Goal: Answer question/provide support

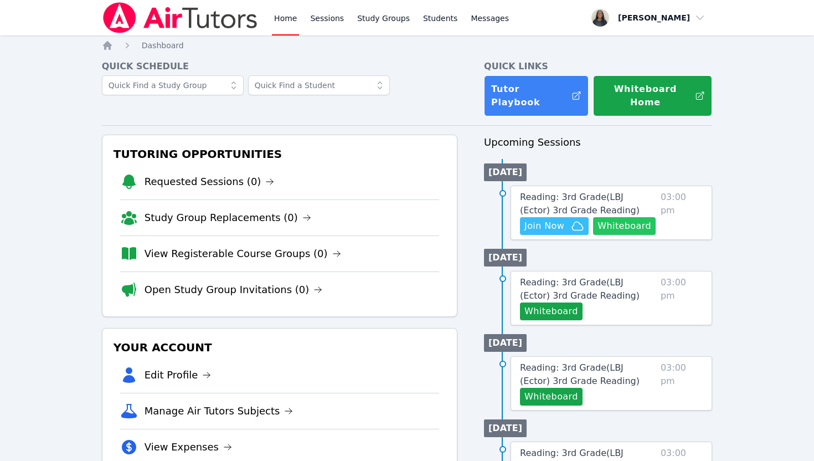
click at [621, 217] on button "Whiteboard" at bounding box center [624, 226] width 63 height 18
click at [556, 192] on span "Reading: 3rd Grade ( LBJ (Ector) 3rd Grade Reading )" at bounding box center [580, 204] width 120 height 24
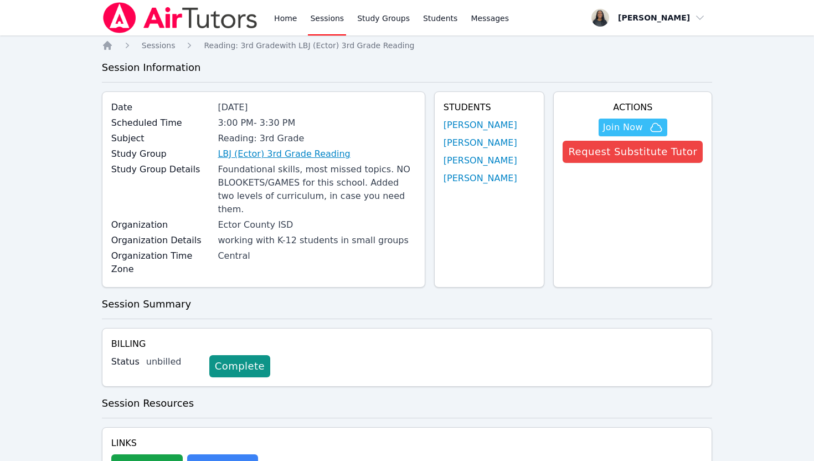
click at [306, 158] on link "LBJ (Ector) 3rd Grade Reading" at bounding box center [284, 153] width 132 height 13
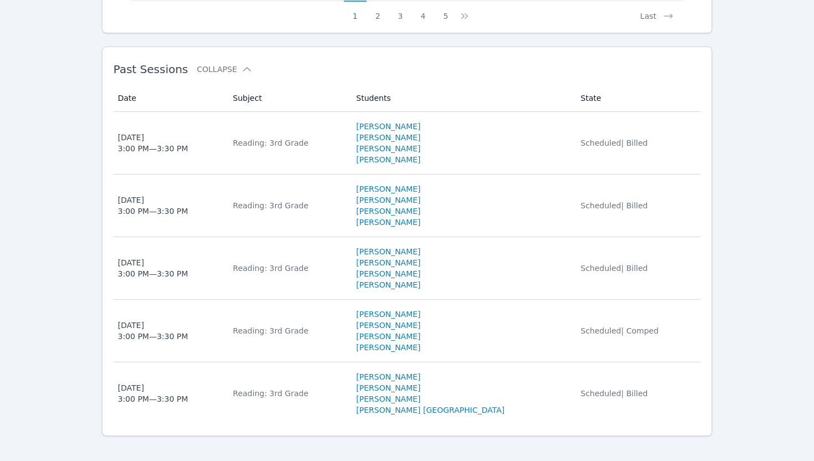
scroll to position [1082, 0]
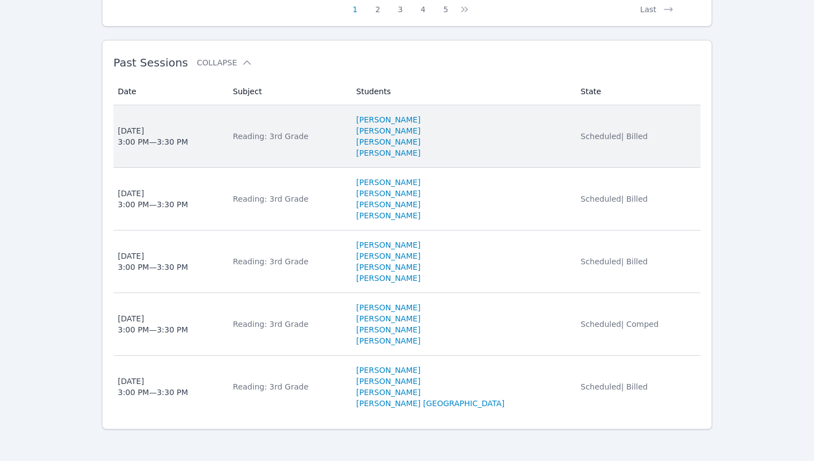
click at [521, 134] on li "[PERSON_NAME]" at bounding box center [461, 130] width 211 height 11
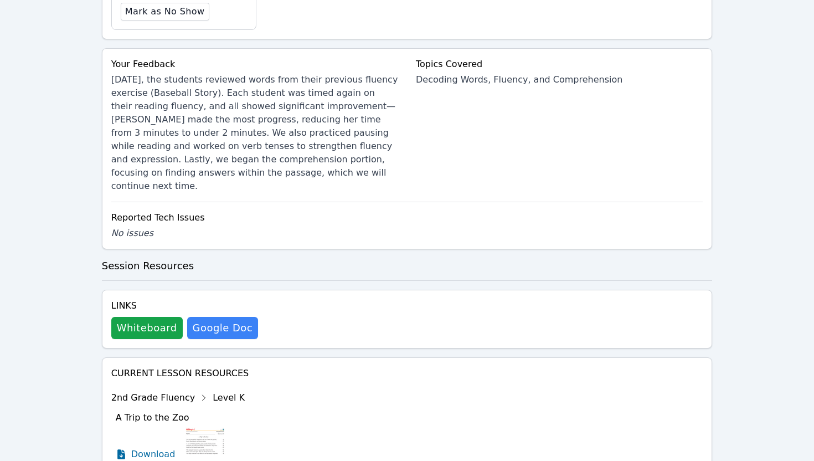
scroll to position [556, 0]
click at [161, 317] on button "Whiteboard" at bounding box center [146, 328] width 71 height 22
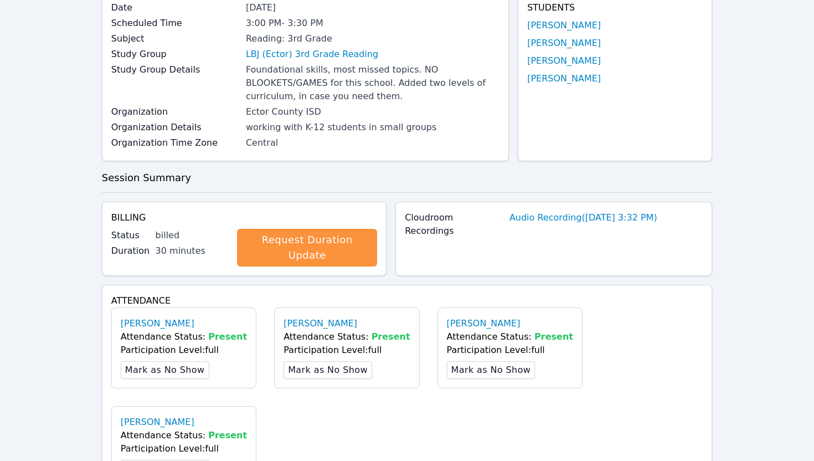
scroll to position [0, 0]
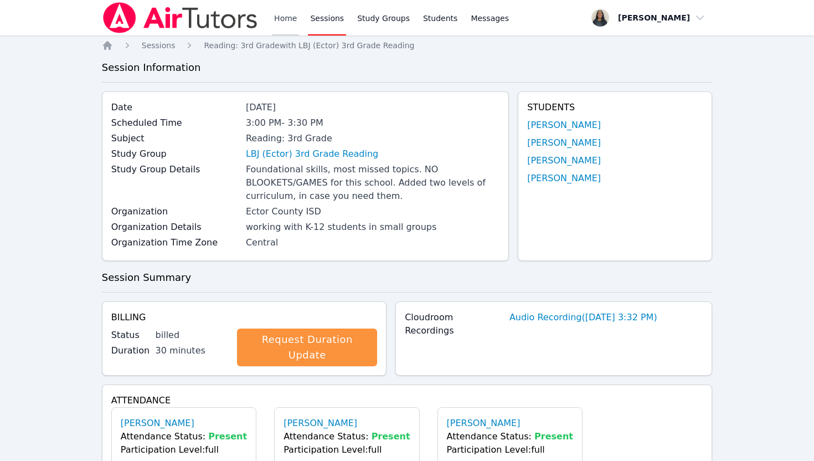
click at [290, 22] on link "Home" at bounding box center [285, 17] width 27 height 35
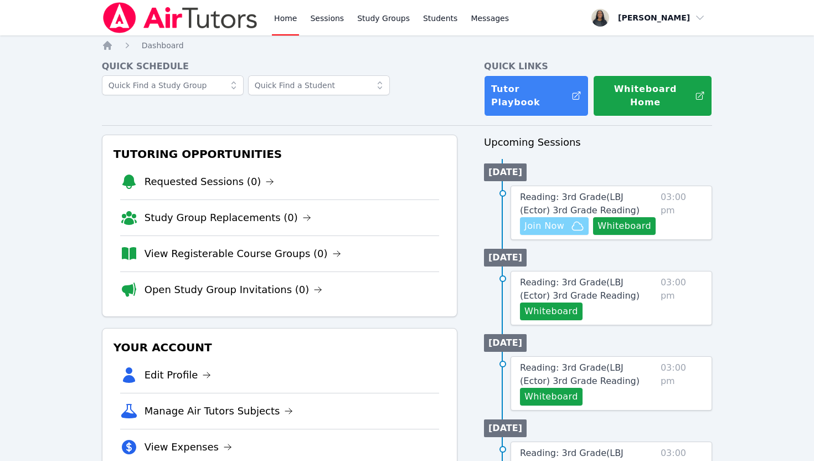
click at [549, 219] on span "Join Now" at bounding box center [545, 225] width 40 height 13
click at [587, 192] on span "Reading: 3rd Grade ( LBJ (Ector) 3rd Grade Reading )" at bounding box center [580, 204] width 120 height 24
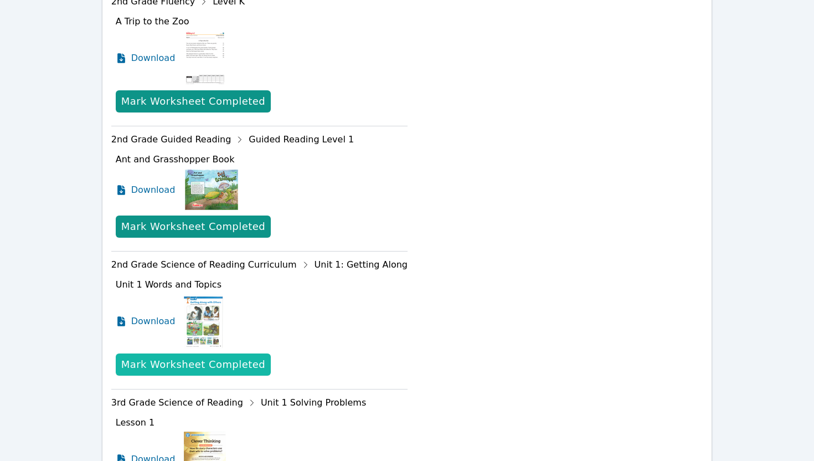
scroll to position [502, 0]
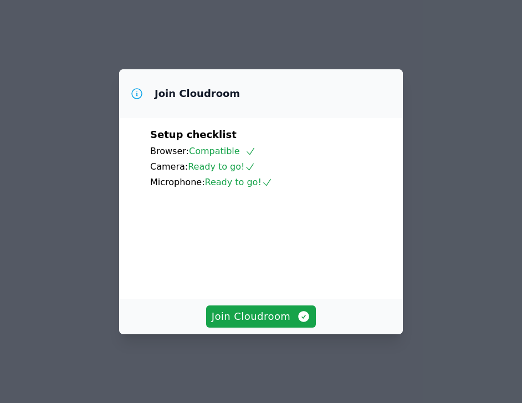
drag, startPoint x: 282, startPoint y: 328, endPoint x: 328, endPoint y: 237, distance: 103.1
click at [328, 237] on div "Join Cloudroom Setup checklist Browser: Compatible Camera: Ready to go! Microph…" at bounding box center [261, 201] width 284 height 265
click at [287, 324] on span "Join Cloudroom" at bounding box center [261, 317] width 99 height 16
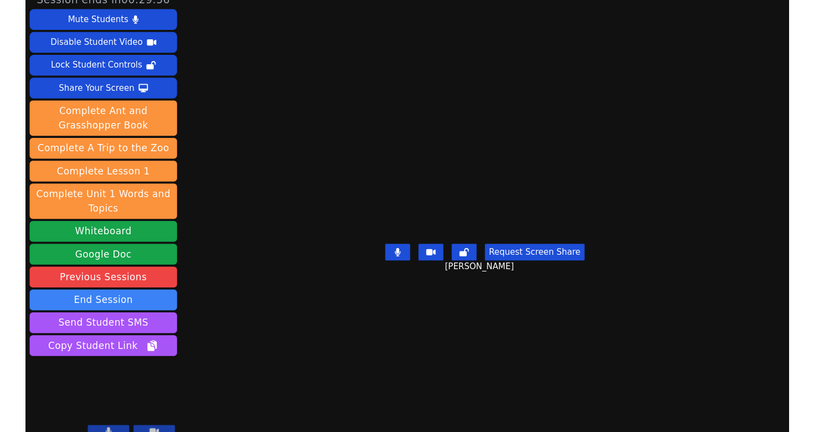
scroll to position [13, 0]
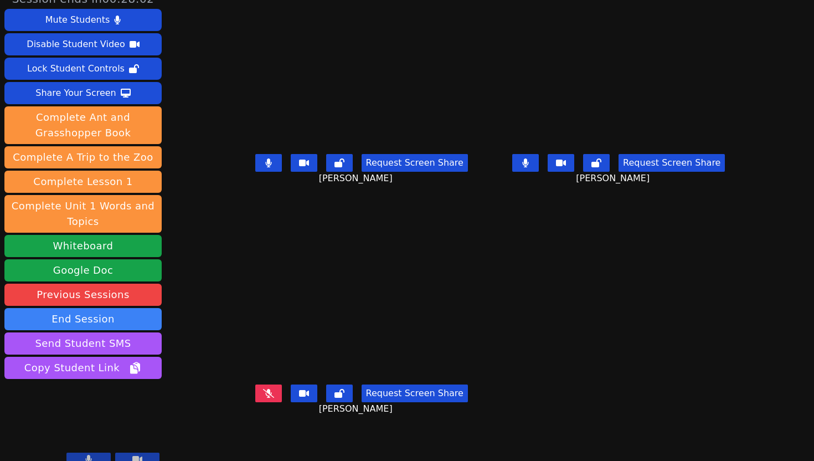
click at [255, 172] on button at bounding box center [268, 163] width 27 height 18
click at [539, 172] on button at bounding box center [525, 163] width 27 height 18
click at [255, 402] on button at bounding box center [268, 393] width 27 height 18
click at [265, 398] on icon at bounding box center [268, 393] width 7 height 9
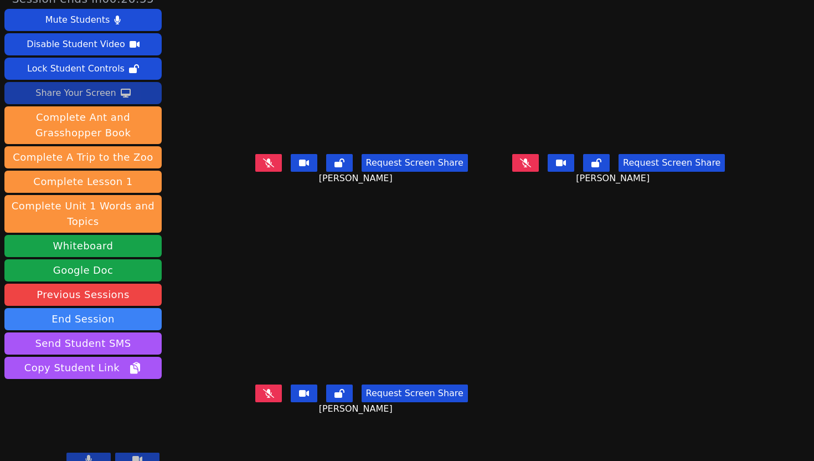
click at [97, 99] on div "Share Your Screen" at bounding box center [75, 93] width 81 height 18
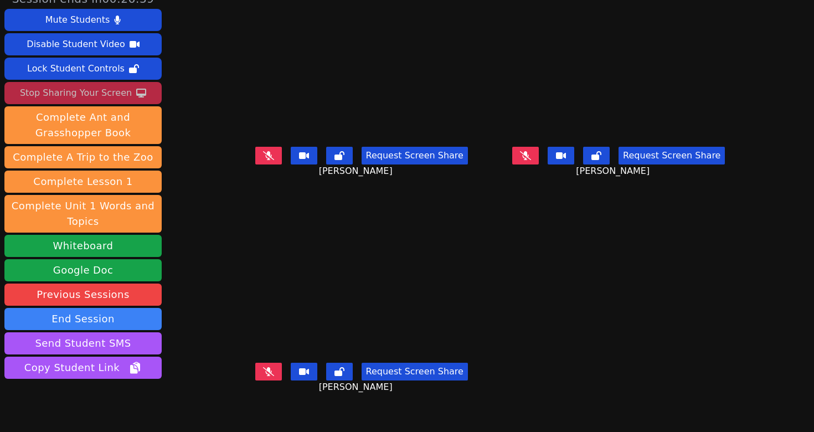
click at [263, 160] on icon at bounding box center [268, 155] width 11 height 9
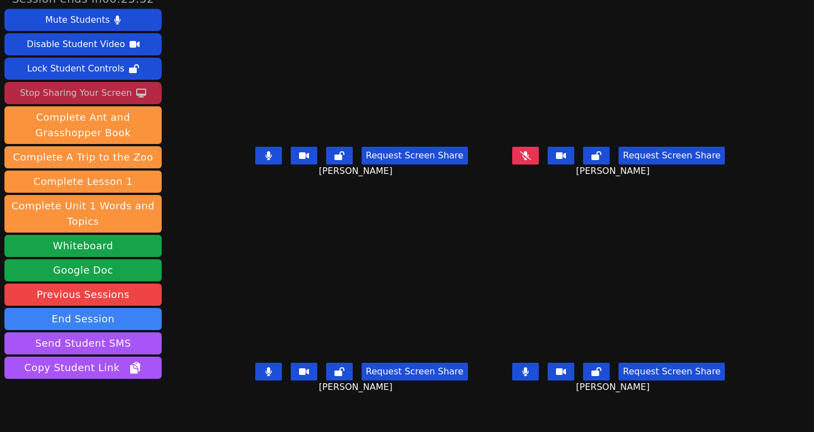
click at [265, 160] on icon at bounding box center [268, 155] width 6 height 9
click at [255, 381] on button at bounding box center [268, 372] width 27 height 18
click at [529, 376] on icon at bounding box center [526, 371] width 6 height 9
click at [539, 165] on button at bounding box center [525, 156] width 27 height 18
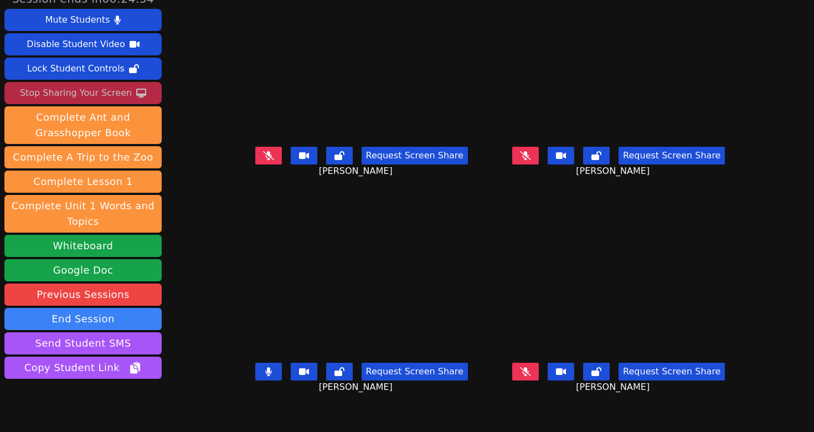
click at [255, 381] on button at bounding box center [268, 372] width 27 height 18
click at [255, 165] on button at bounding box center [268, 156] width 27 height 18
click at [255, 164] on button at bounding box center [268, 156] width 27 height 18
click at [265, 376] on icon at bounding box center [268, 371] width 6 height 9
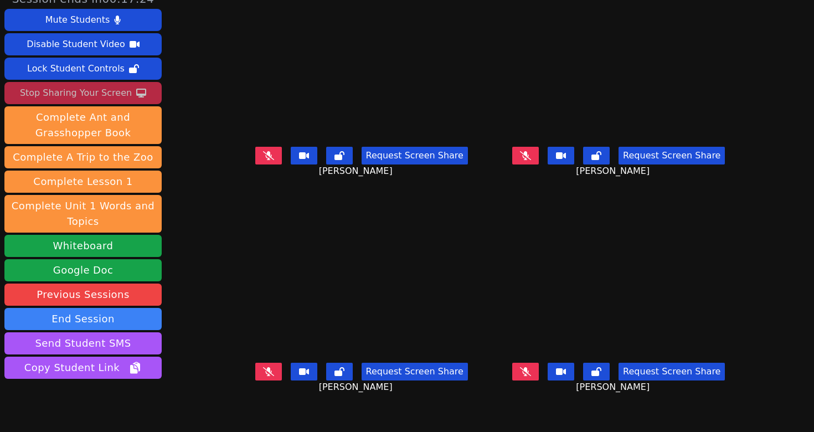
click at [255, 374] on button at bounding box center [268, 372] width 27 height 18
click at [265, 376] on icon at bounding box center [268, 371] width 7 height 9
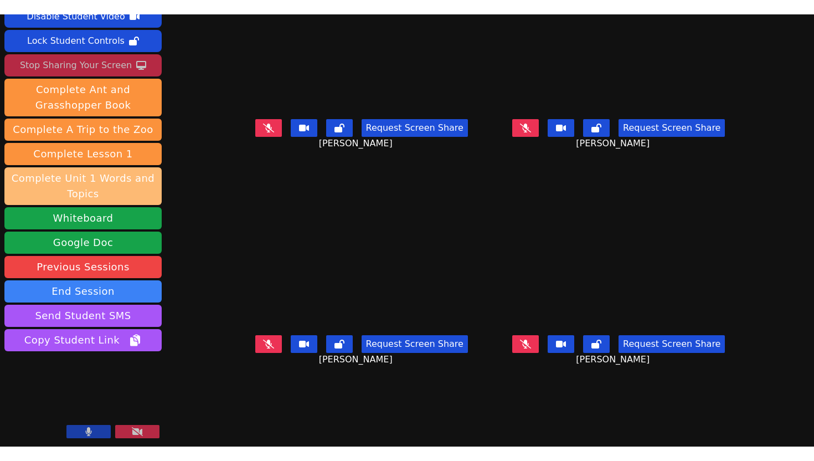
scroll to position [0, 0]
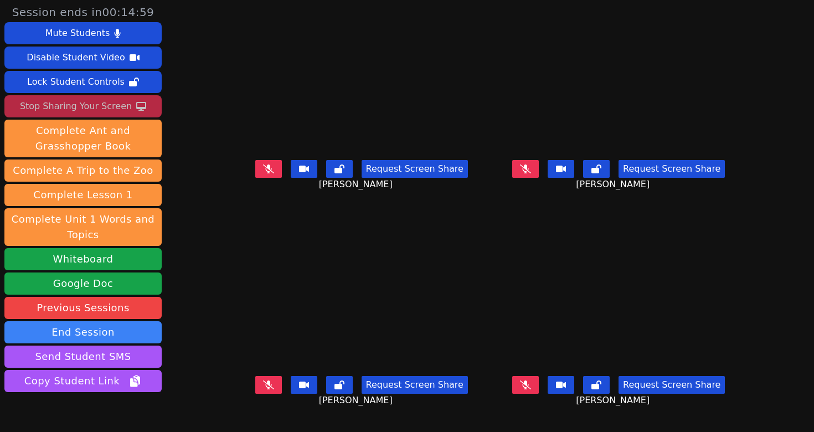
click at [99, 110] on div "Stop Sharing Your Screen" at bounding box center [76, 106] width 112 height 18
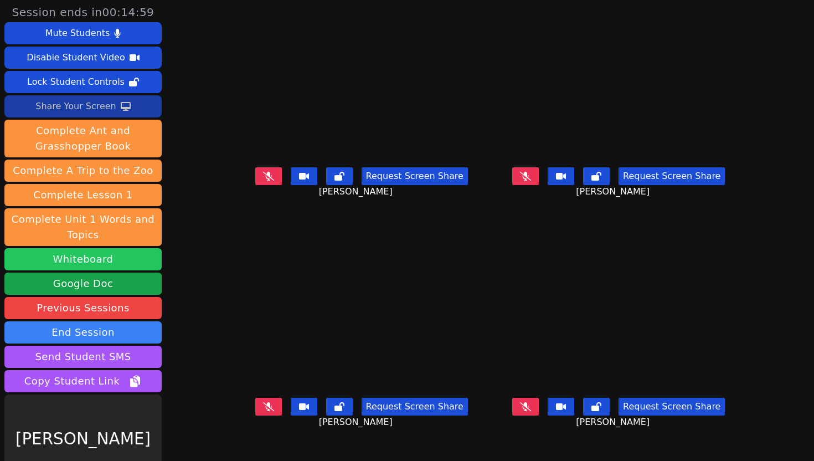
scroll to position [27, 0]
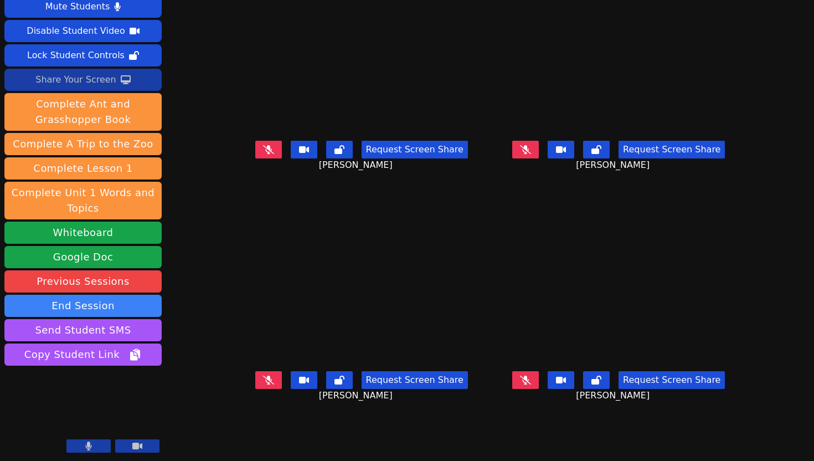
click at [255, 158] on button at bounding box center [268, 150] width 27 height 18
click at [247, 177] on div "Request Screen Share RENEE VALENZUELA" at bounding box center [361, 158] width 249 height 44
click at [265, 154] on icon at bounding box center [268, 149] width 6 height 9
click at [531, 384] on icon at bounding box center [525, 380] width 11 height 9
click at [529, 384] on icon at bounding box center [525, 380] width 7 height 9
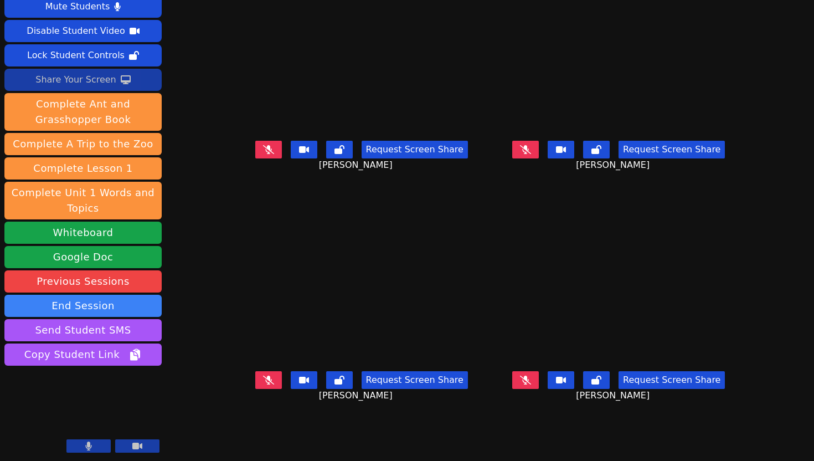
click at [255, 389] on button at bounding box center [268, 380] width 27 height 18
click at [539, 389] on button at bounding box center [525, 380] width 27 height 18
click at [529, 384] on icon at bounding box center [526, 380] width 6 height 9
click at [263, 154] on icon at bounding box center [268, 149] width 11 height 9
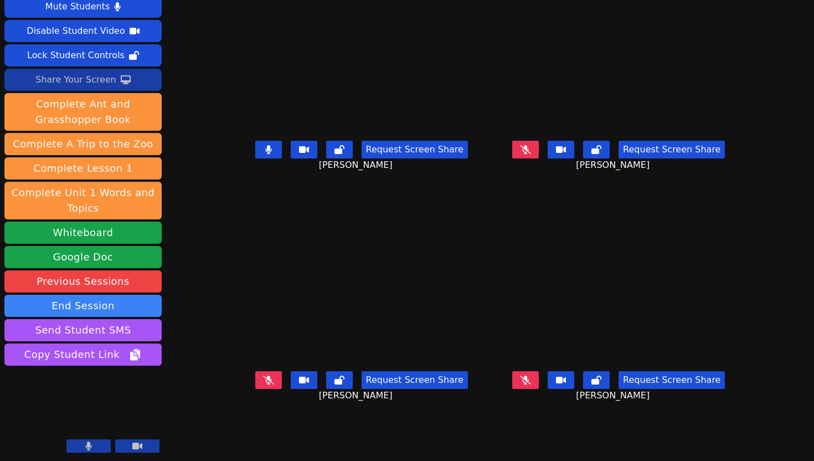
click at [255, 158] on button at bounding box center [268, 150] width 27 height 18
click at [255, 389] on button at bounding box center [268, 380] width 27 height 18
click at [265, 384] on icon at bounding box center [268, 380] width 6 height 9
click at [531, 384] on icon at bounding box center [525, 380] width 11 height 9
click at [255, 389] on button at bounding box center [268, 380] width 27 height 18
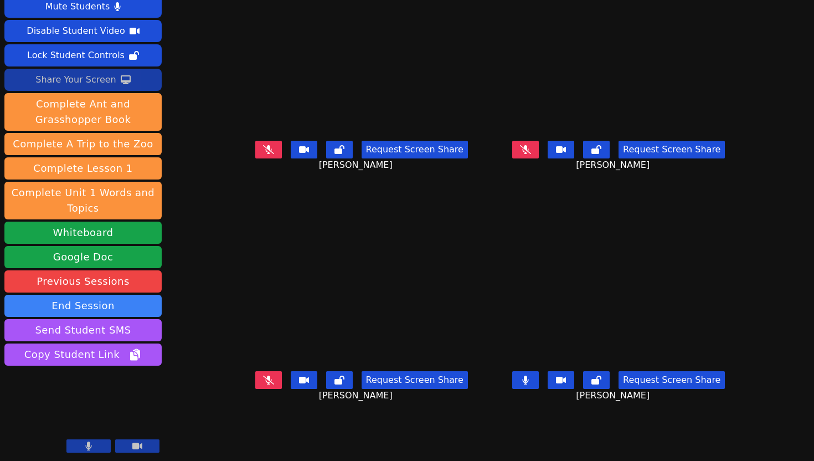
click at [531, 154] on icon at bounding box center [525, 149] width 11 height 9
click at [255, 158] on button at bounding box center [268, 150] width 27 height 18
click at [255, 389] on button at bounding box center [268, 380] width 27 height 18
click at [265, 154] on icon at bounding box center [268, 149] width 6 height 9
click at [265, 384] on icon at bounding box center [268, 380] width 7 height 9
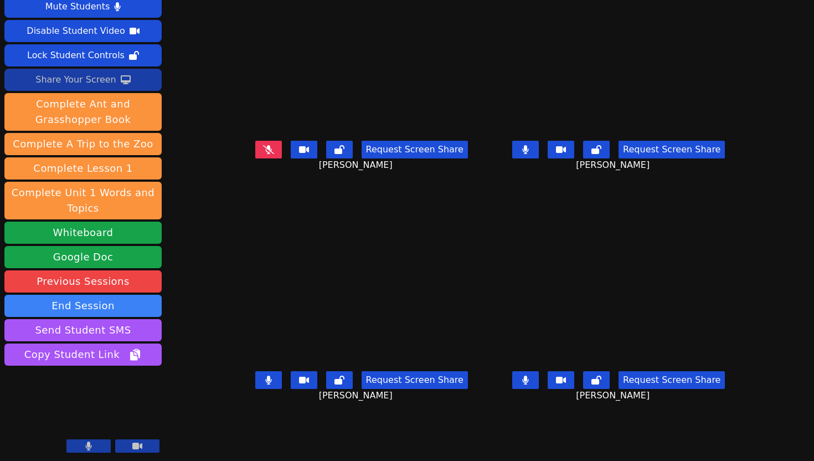
click at [539, 158] on button at bounding box center [525, 150] width 27 height 18
click at [539, 389] on button at bounding box center [525, 380] width 27 height 18
click at [529, 154] on icon at bounding box center [526, 149] width 6 height 9
click at [529, 384] on icon at bounding box center [525, 380] width 7 height 9
click at [255, 389] on button at bounding box center [268, 380] width 27 height 18
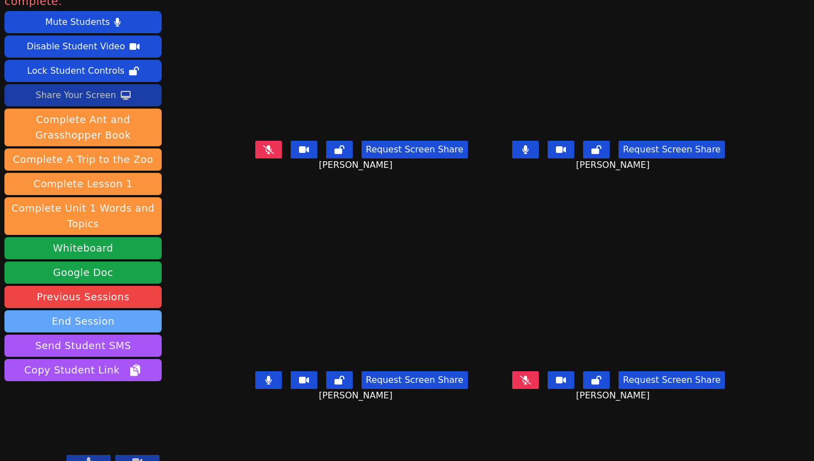
click at [93, 310] on button "End Session" at bounding box center [82, 321] width 157 height 22
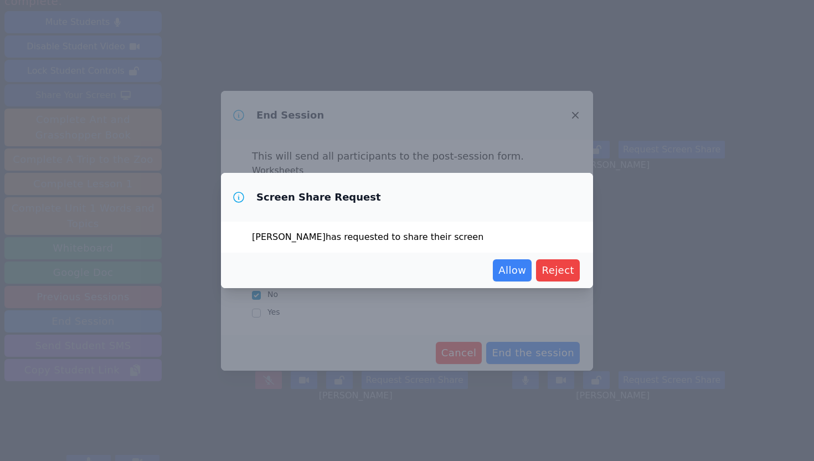
drag, startPoint x: 520, startPoint y: 349, endPoint x: 470, endPoint y: 286, distance: 80.1
click at [471, 460] on div "End Session This will send all participants to the post-session form. Worksheet…" at bounding box center [407, 461] width 814 height 0
click at [559, 266] on span "Reject" at bounding box center [558, 271] width 33 height 16
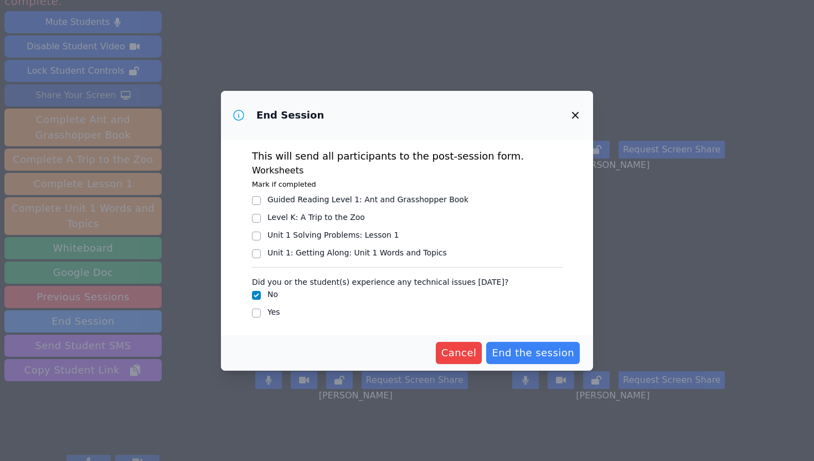
click at [574, 110] on icon "button" at bounding box center [575, 115] width 13 height 13
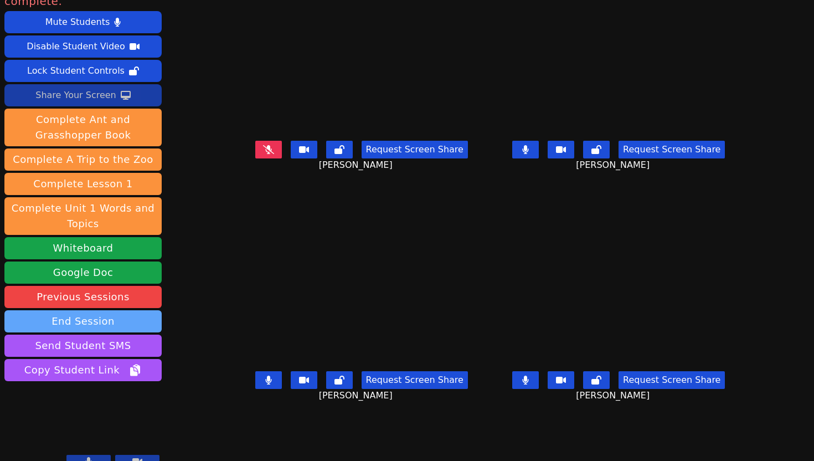
click at [99, 310] on button "End Session" at bounding box center [82, 321] width 157 height 22
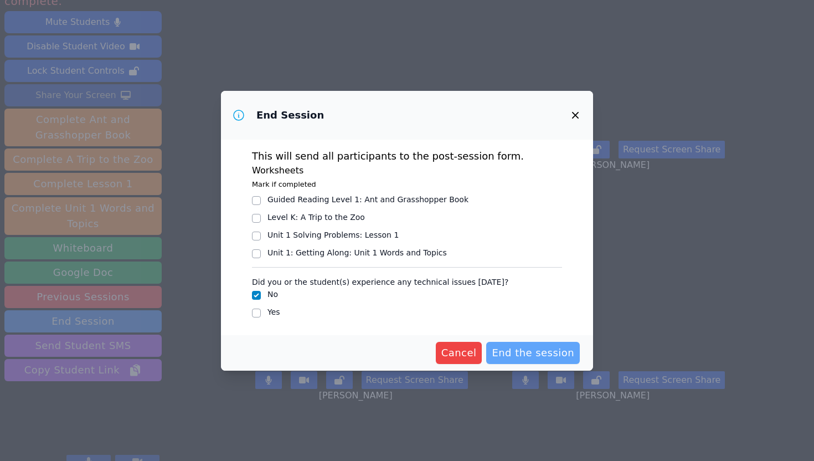
click at [533, 349] on span "End the session" at bounding box center [533, 353] width 83 height 16
